Goal: Communication & Community: Ask a question

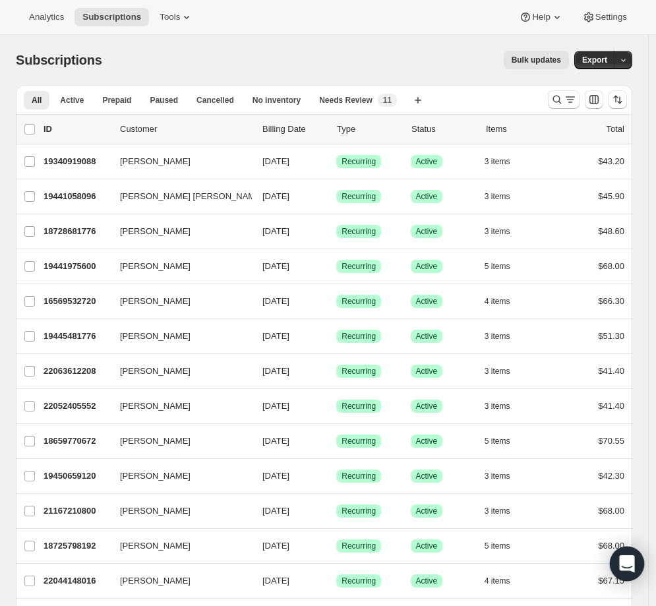
click at [619, 555] on div "Open Intercom Messenger" at bounding box center [627, 564] width 35 height 35
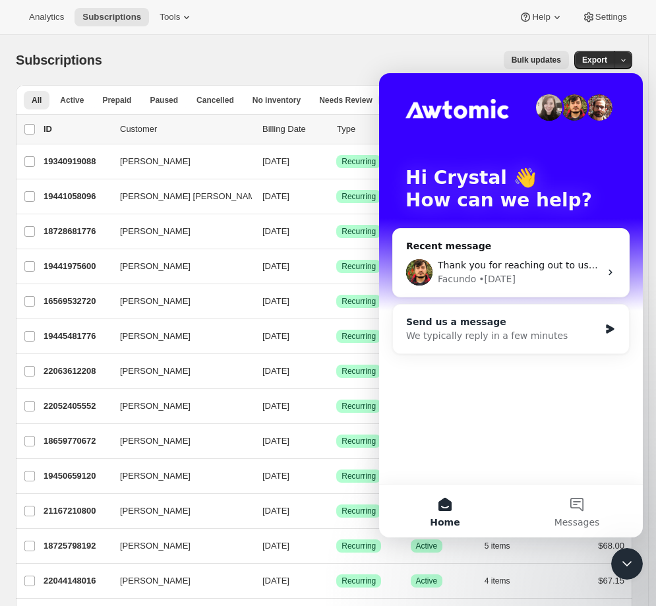
drag, startPoint x: 520, startPoint y: 270, endPoint x: 515, endPoint y: 324, distance: 53.6
click at [519, 317] on div "Recent message Thank you for reaching out to us at Kleo Kolor! Your inquiry is …" at bounding box center [510, 294] width 237 height 133
click at [515, 324] on div "Send us a message" at bounding box center [502, 322] width 193 height 14
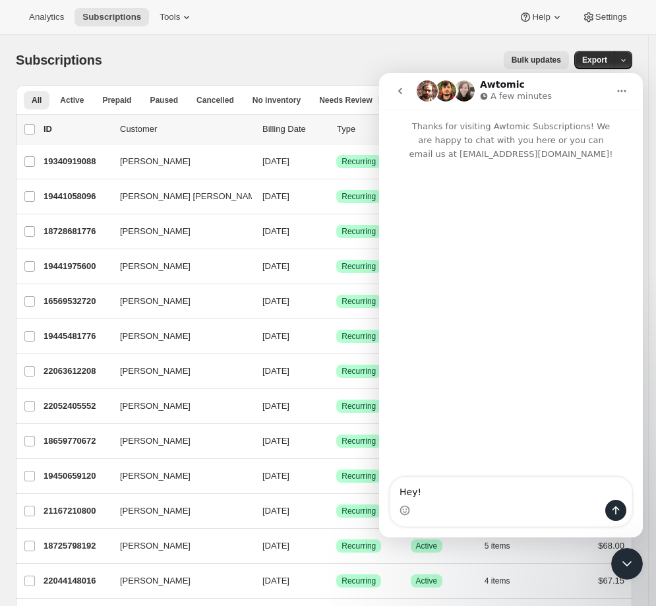
type textarea "Hey!"
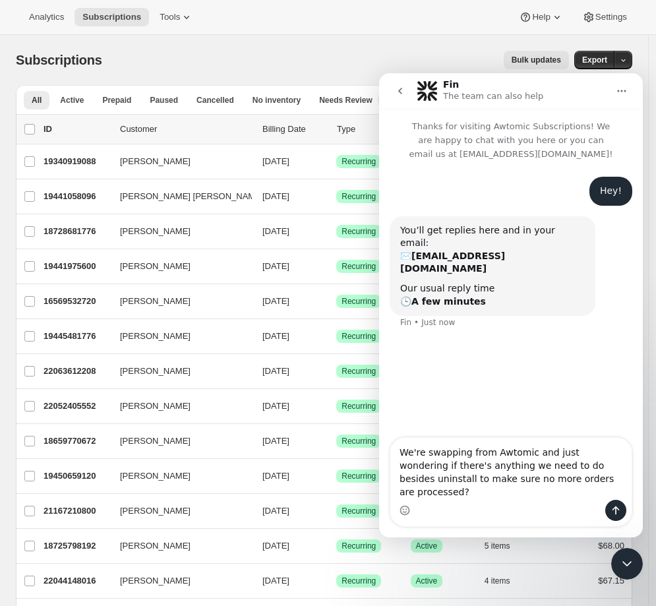
type textarea "We're swapping from Awtomic and just wondering if there's anything we need to d…"
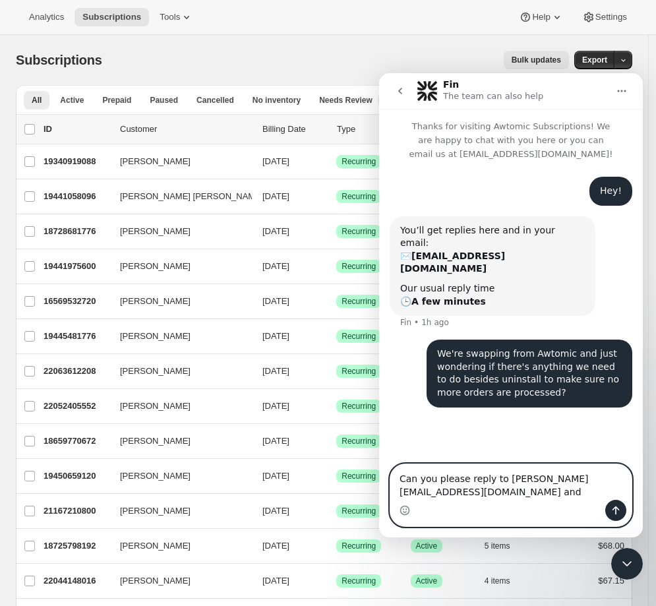
paste textarea "[EMAIL_ADDRESS][DOMAIN_NAME]"
type textarea "Can you please reply to wes@99.vision and rstrain@kleokolor.com"
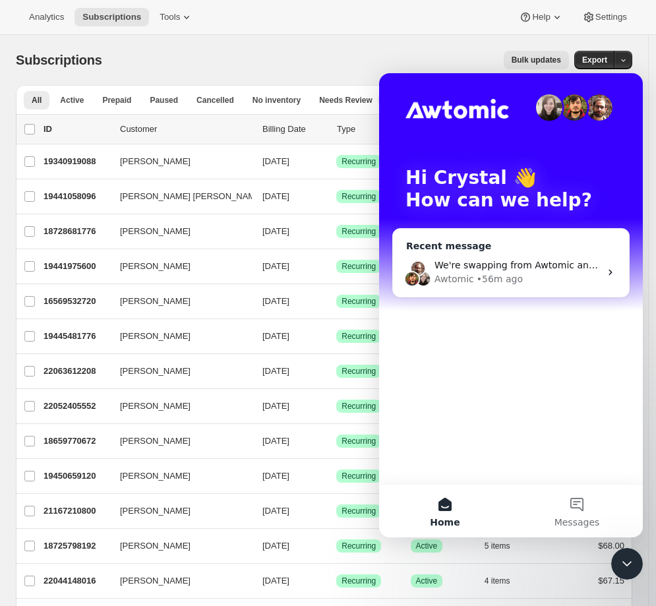
click at [458, 277] on div "Awtomic" at bounding box center [455, 279] width 40 height 14
